Goal: Navigation & Orientation: Find specific page/section

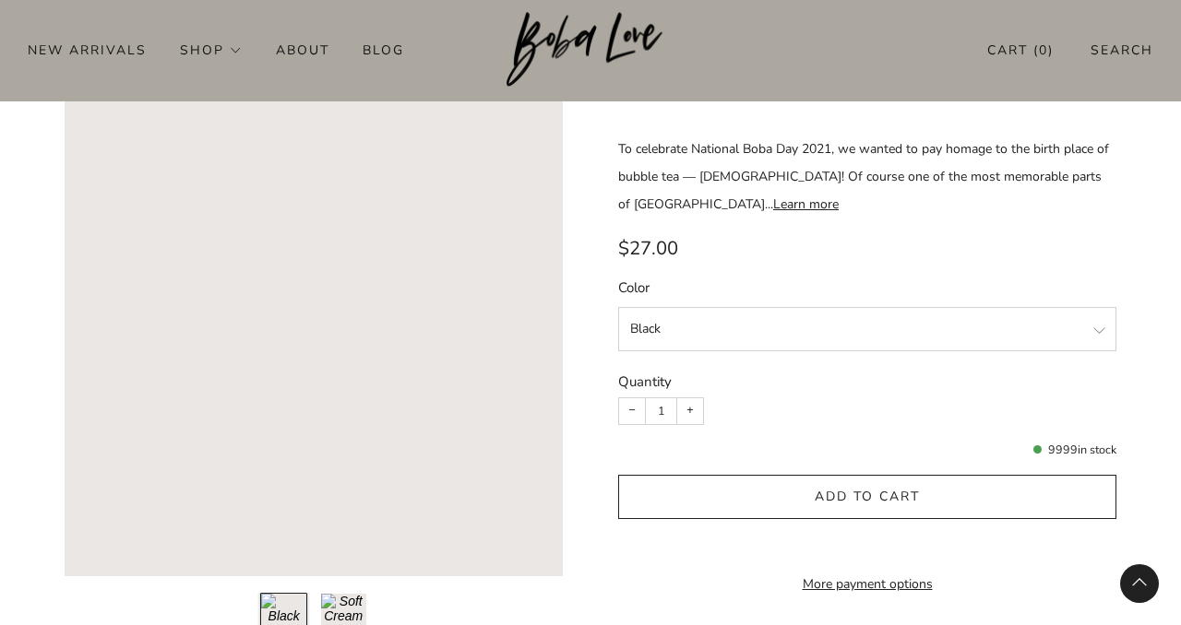
scroll to position [1482, 0]
click at [640, 309] on select "Black Soft Cream" at bounding box center [867, 331] width 498 height 44
select select "Soft Cream"
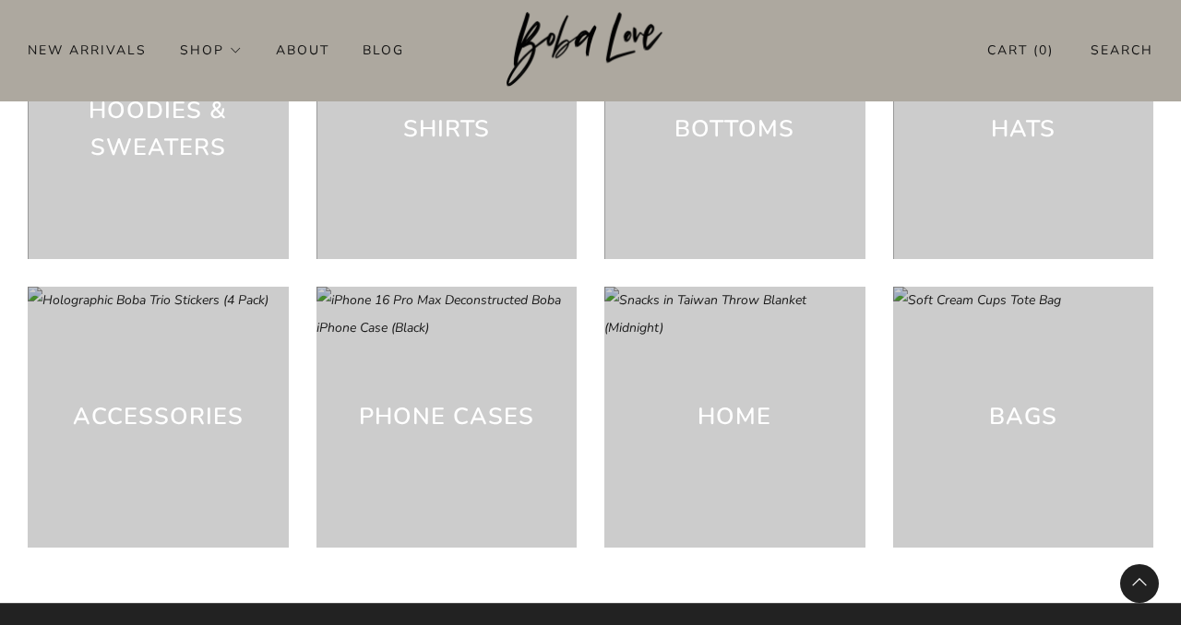
scroll to position [4882, 0]
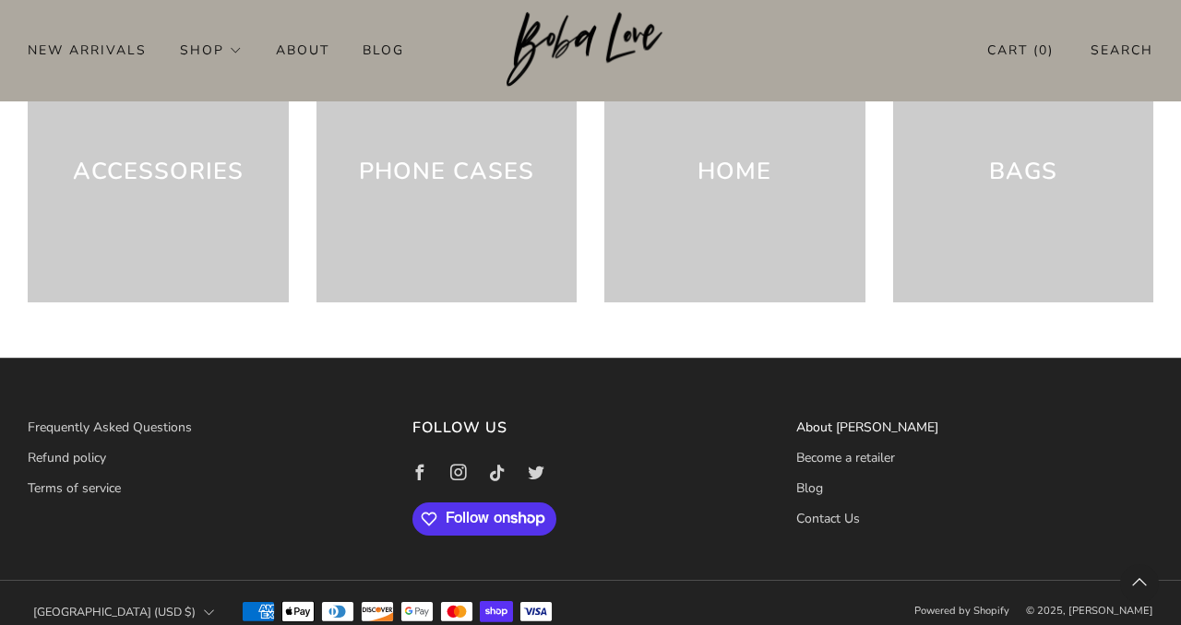
click at [823, 419] on link "About [PERSON_NAME]" at bounding box center [867, 428] width 142 height 18
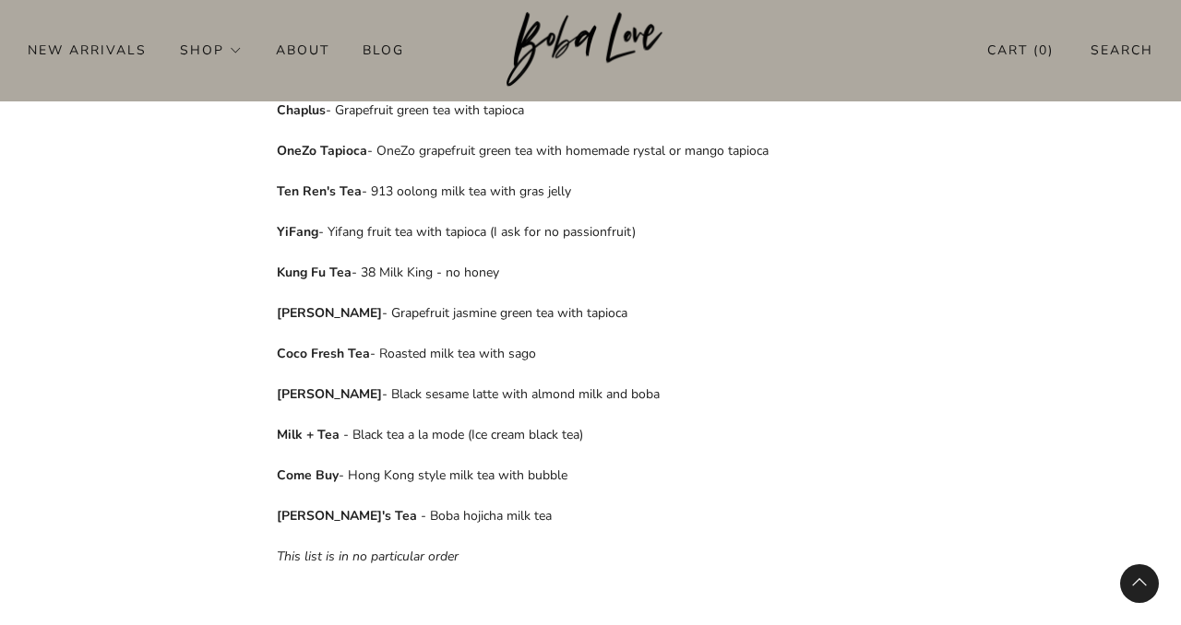
scroll to position [1038, 0]
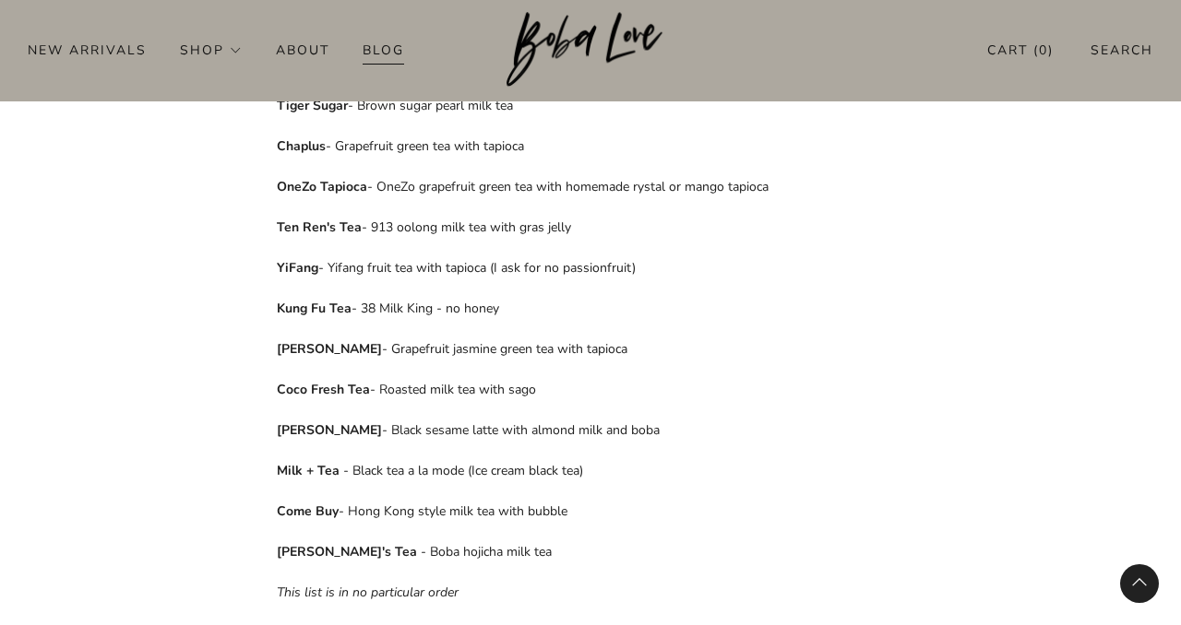
click at [372, 37] on link "Blog" at bounding box center [384, 50] width 42 height 30
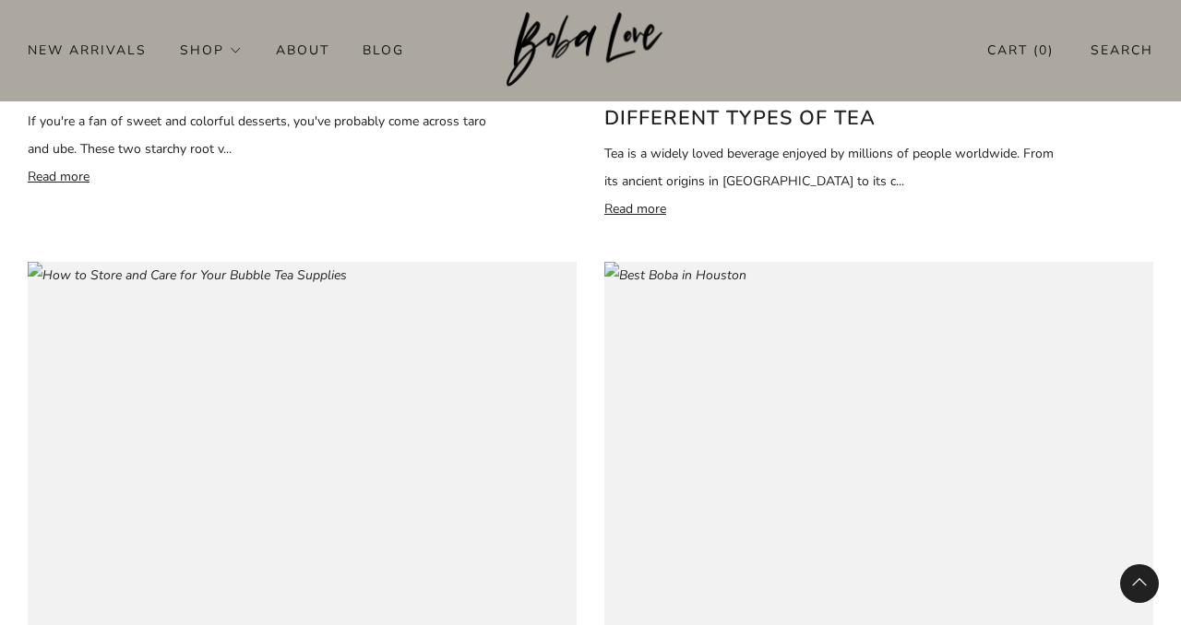
scroll to position [1393, 0]
